Goal: Task Accomplishment & Management: Manage account settings

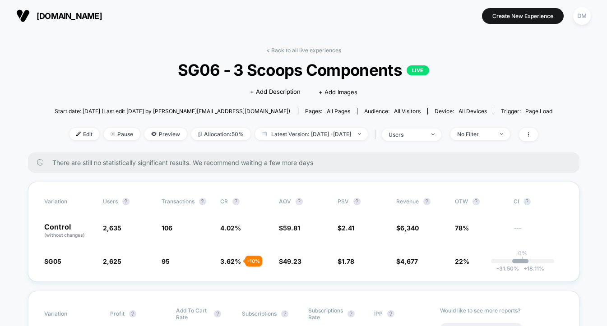
scroll to position [290, 0]
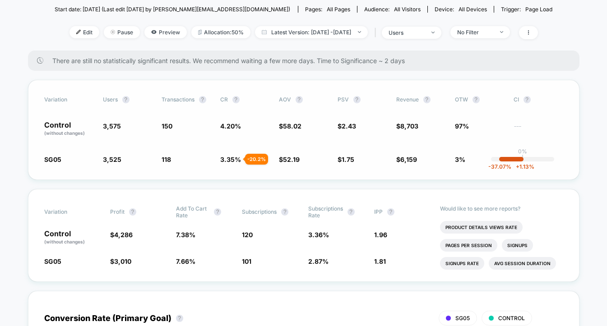
scroll to position [84, 0]
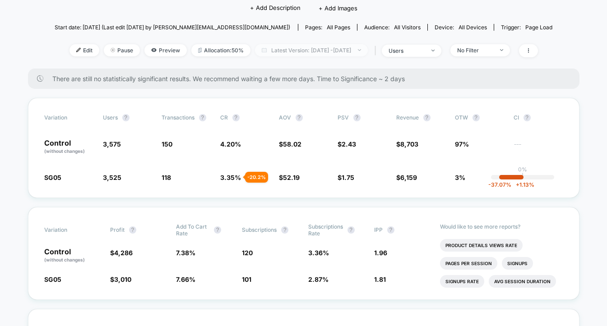
click at [302, 50] on span "Latest Version: [DATE] - [DATE]" at bounding box center [311, 50] width 113 height 12
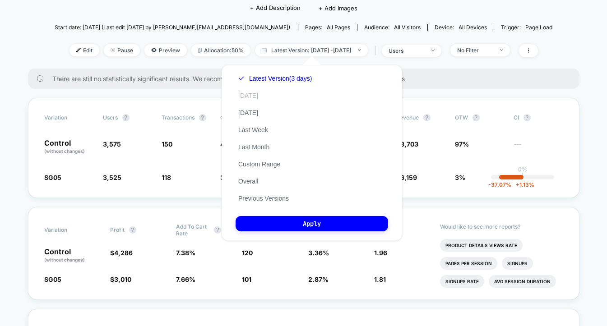
click at [253, 97] on button "[DATE]" at bounding box center [247, 96] width 25 height 8
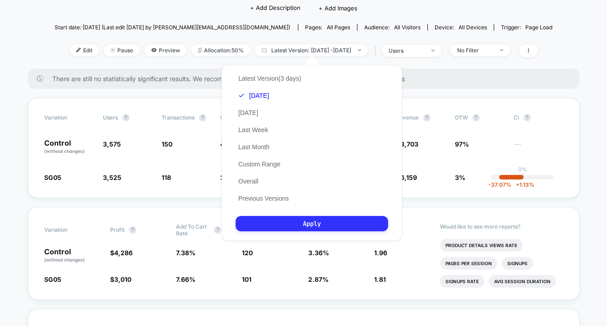
click at [275, 226] on button "Apply" at bounding box center [311, 223] width 152 height 15
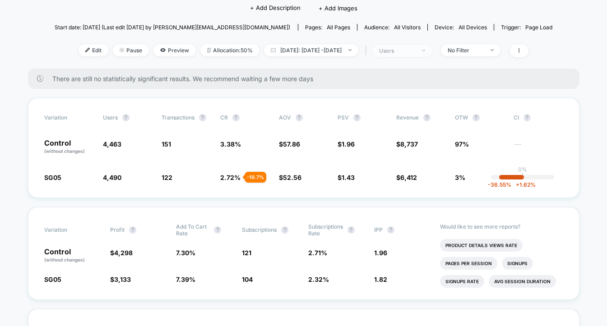
click at [432, 48] on span "users" at bounding box center [402, 51] width 60 height 12
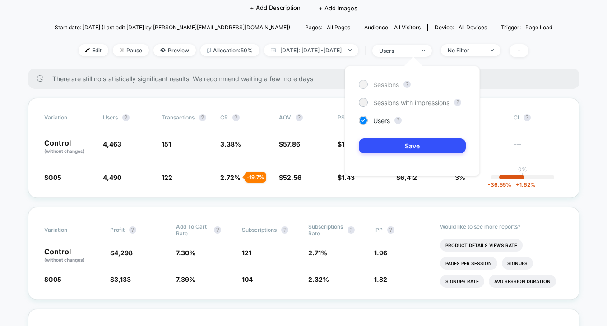
click at [382, 81] on span "Sessions" at bounding box center [386, 85] width 26 height 8
click at [390, 147] on button "Save" at bounding box center [412, 145] width 107 height 15
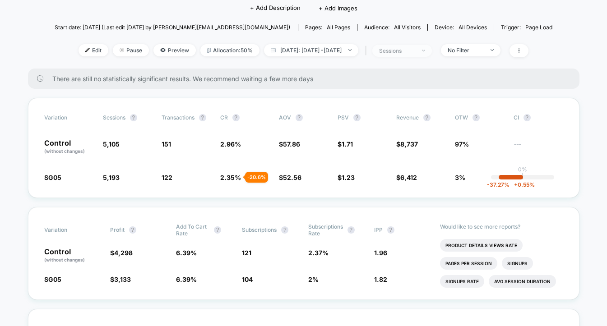
click at [409, 50] on div "sessions" at bounding box center [397, 50] width 36 height 7
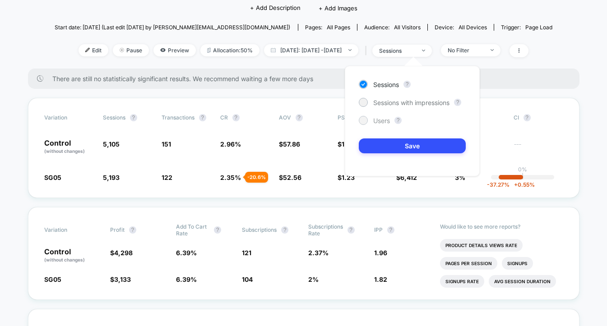
click at [378, 124] on span "Users" at bounding box center [381, 121] width 17 height 8
click at [379, 153] on button "Save" at bounding box center [412, 145] width 107 height 15
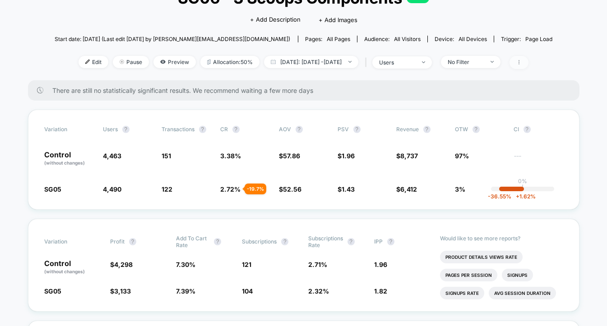
click at [519, 60] on icon at bounding box center [518, 62] width 1 height 5
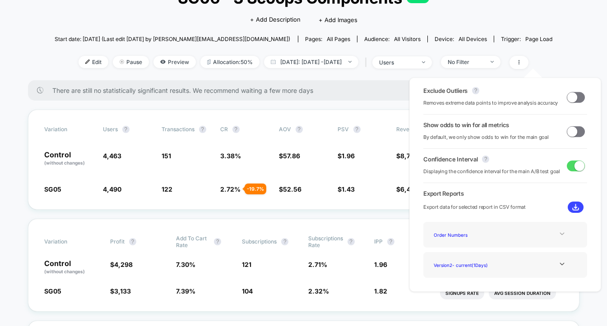
click at [558, 232] on icon at bounding box center [561, 233] width 7 height 7
click at [563, 262] on div at bounding box center [561, 264] width 37 height 7
click at [495, 275] on div "Version 2 - current ( 1 Days)" at bounding box center [466, 277] width 72 height 12
click at [558, 261] on icon at bounding box center [561, 264] width 7 height 7
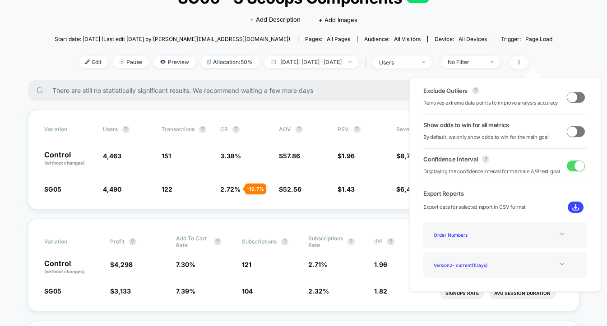
click at [572, 205] on img at bounding box center [575, 207] width 7 height 7
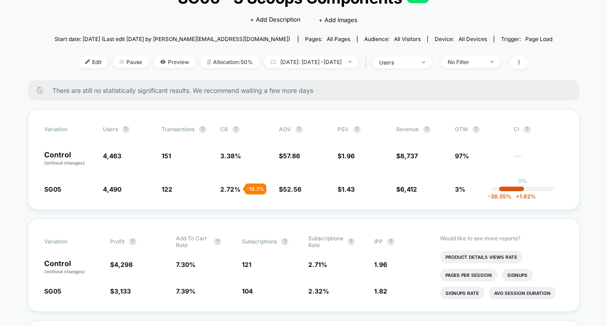
click at [64, 35] on div "Start date: [DATE] (Last edit [DATE] by [PERSON_NAME][EMAIL_ADDRESS][DOMAIN_NAM…" at bounding box center [304, 39] width 498 height 16
click at [106, 22] on div "< Back to all live experiences SG06 - 3 Scoops Components LIVE Click to edit ex…" at bounding box center [304, 28] width 498 height 106
